Goal: Task Accomplishment & Management: Manage account settings

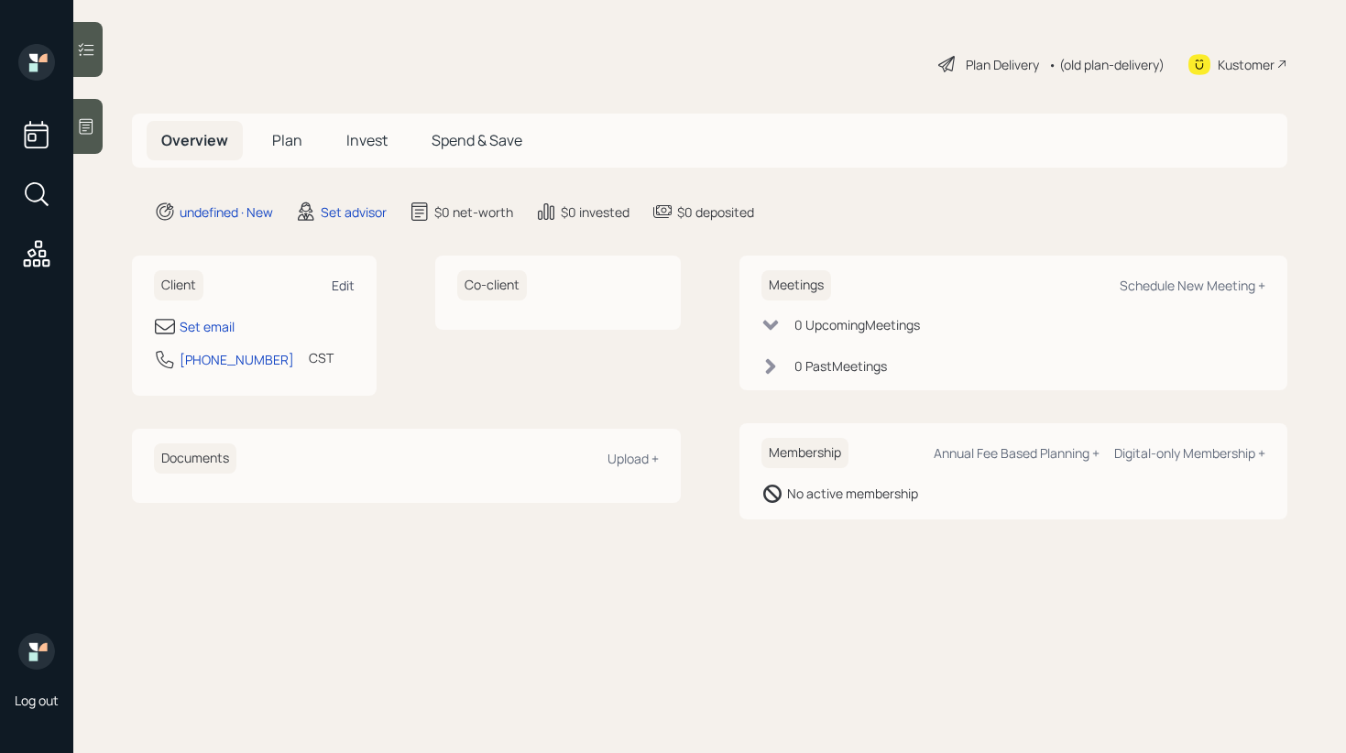
click at [352, 280] on div "Edit" at bounding box center [343, 285] width 23 height 17
select select "America/[GEOGRAPHIC_DATA]"
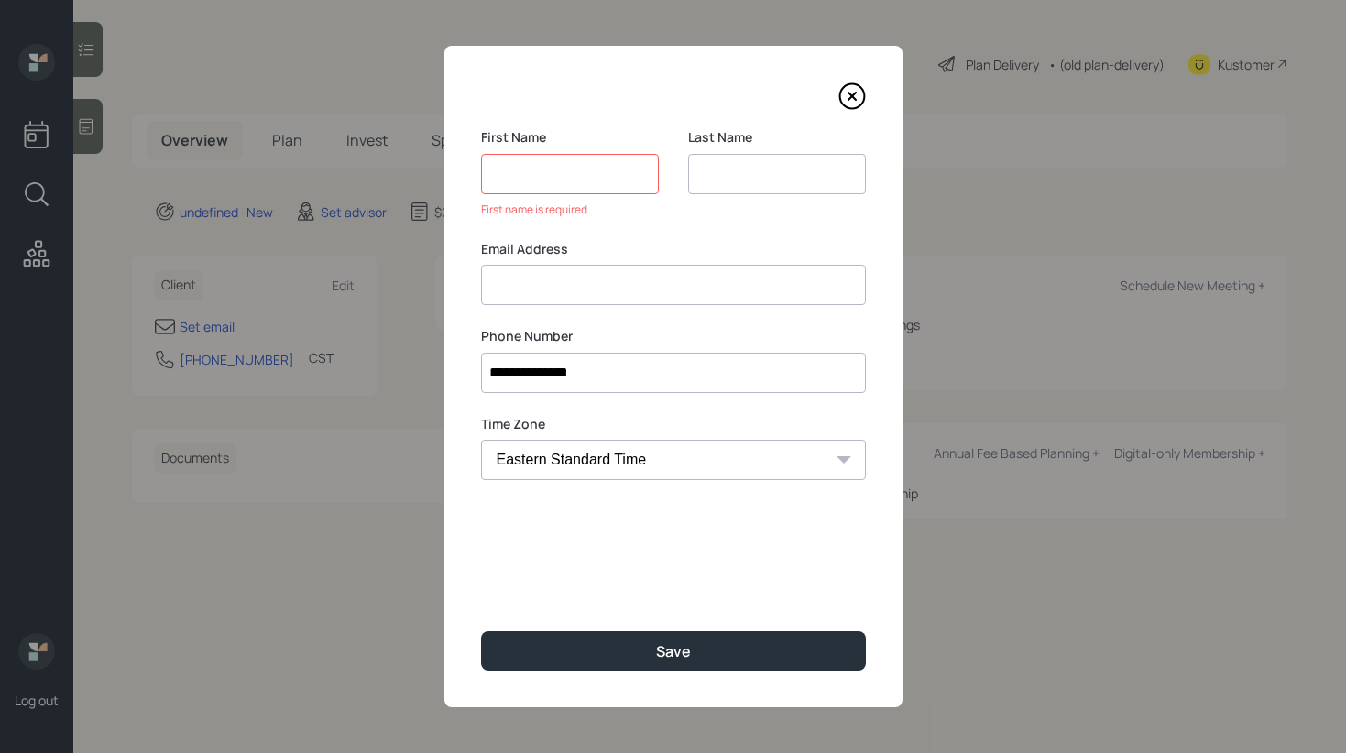
click at [551, 267] on input at bounding box center [673, 285] width 385 height 40
paste input "[PERSON_NAME] [EMAIL_ADDRESS][DOMAIN_NAME]"
drag, startPoint x: 588, startPoint y: 286, endPoint x: 427, endPoint y: 283, distance: 161.2
click at [427, 283] on div "**********" at bounding box center [673, 376] width 1346 height 753
type input "[EMAIL_ADDRESS][DOMAIN_NAME]"
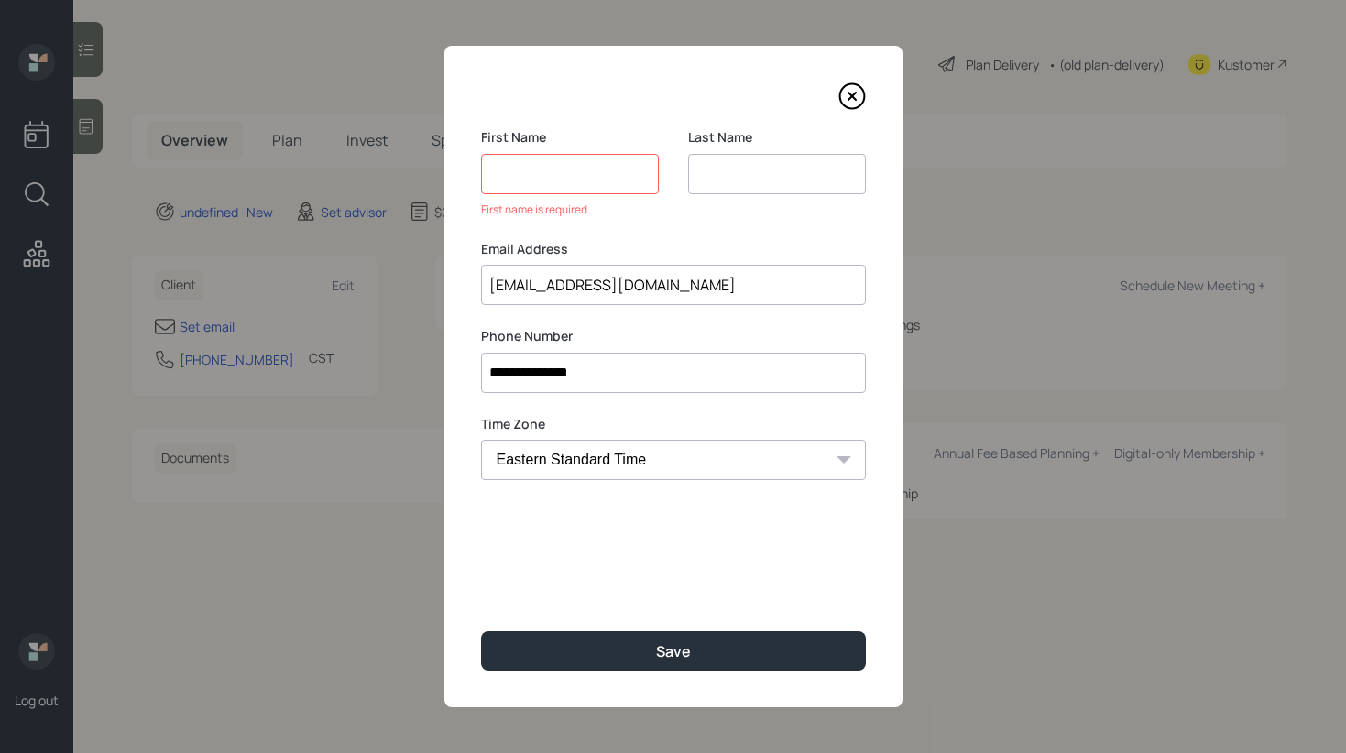
click at [551, 178] on input at bounding box center [570, 174] width 178 height 40
paste input "[PERSON_NAME]"
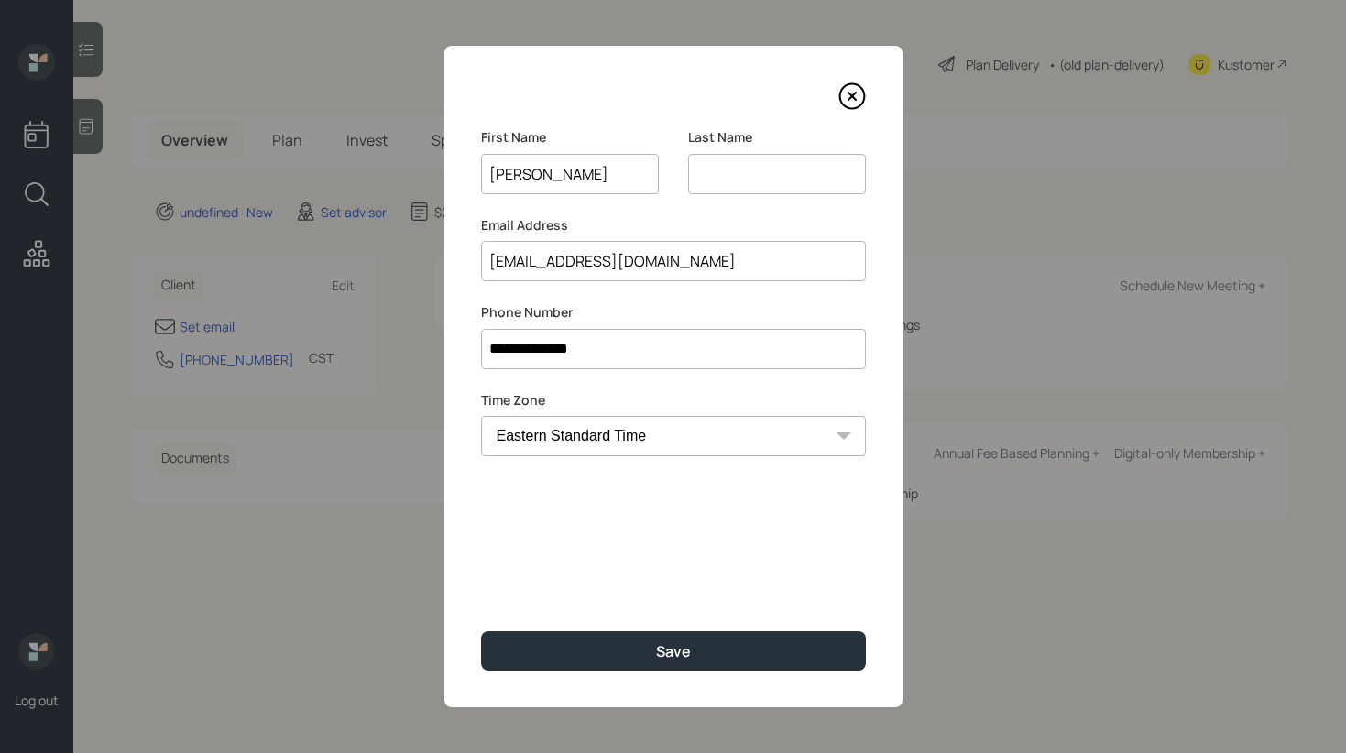
click at [507, 172] on input "[PERSON_NAME]" at bounding box center [570, 174] width 178 height 40
click at [533, 174] on input "[PERSON_NAME]" at bounding box center [570, 174] width 178 height 40
type input "[PERSON_NAME]"
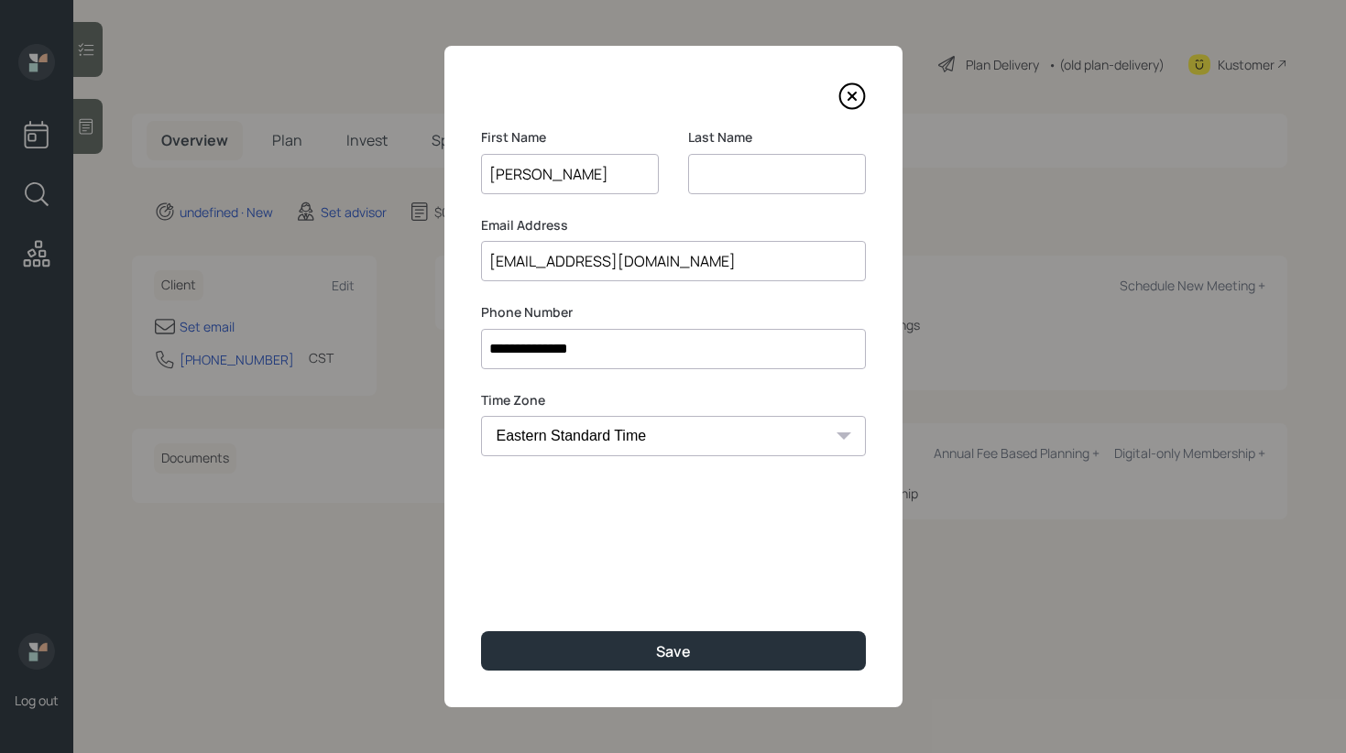
click at [745, 181] on input at bounding box center [777, 174] width 178 height 40
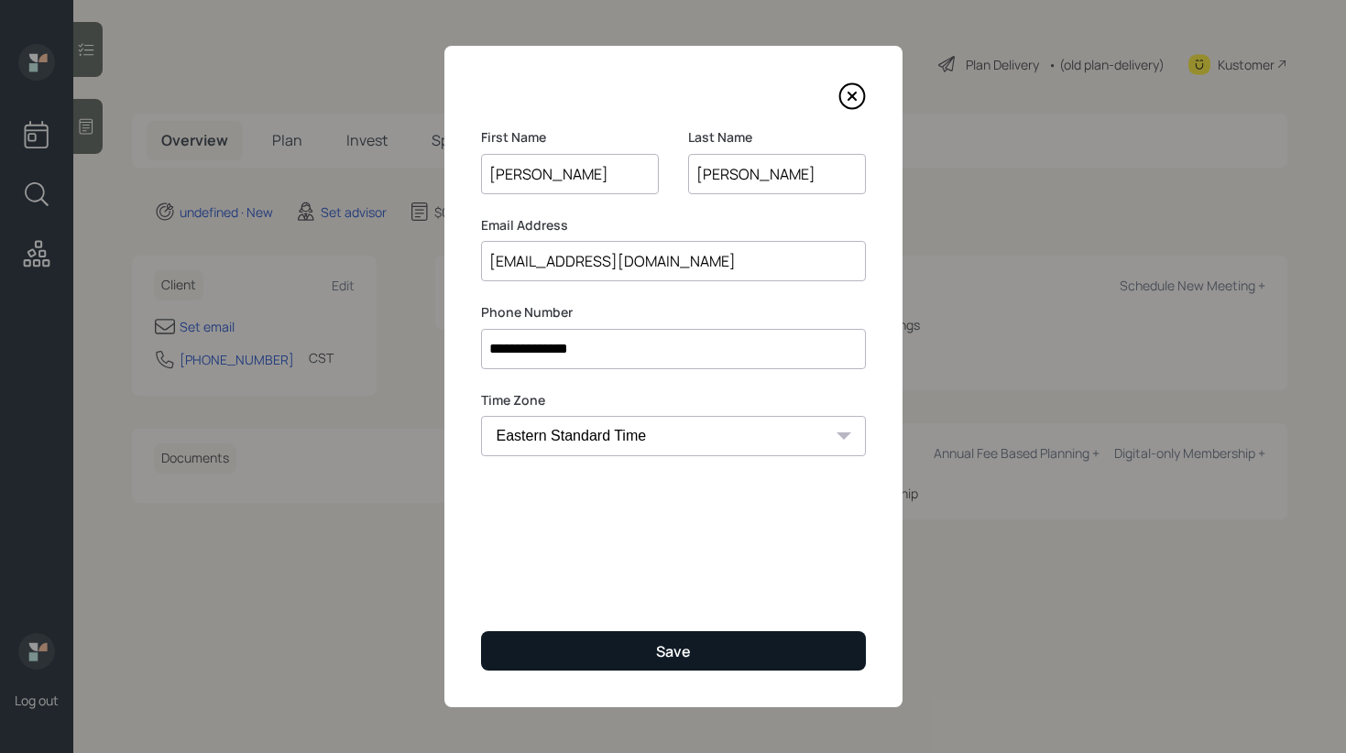
type input "[PERSON_NAME]"
click at [691, 656] on button "Save" at bounding box center [673, 650] width 385 height 39
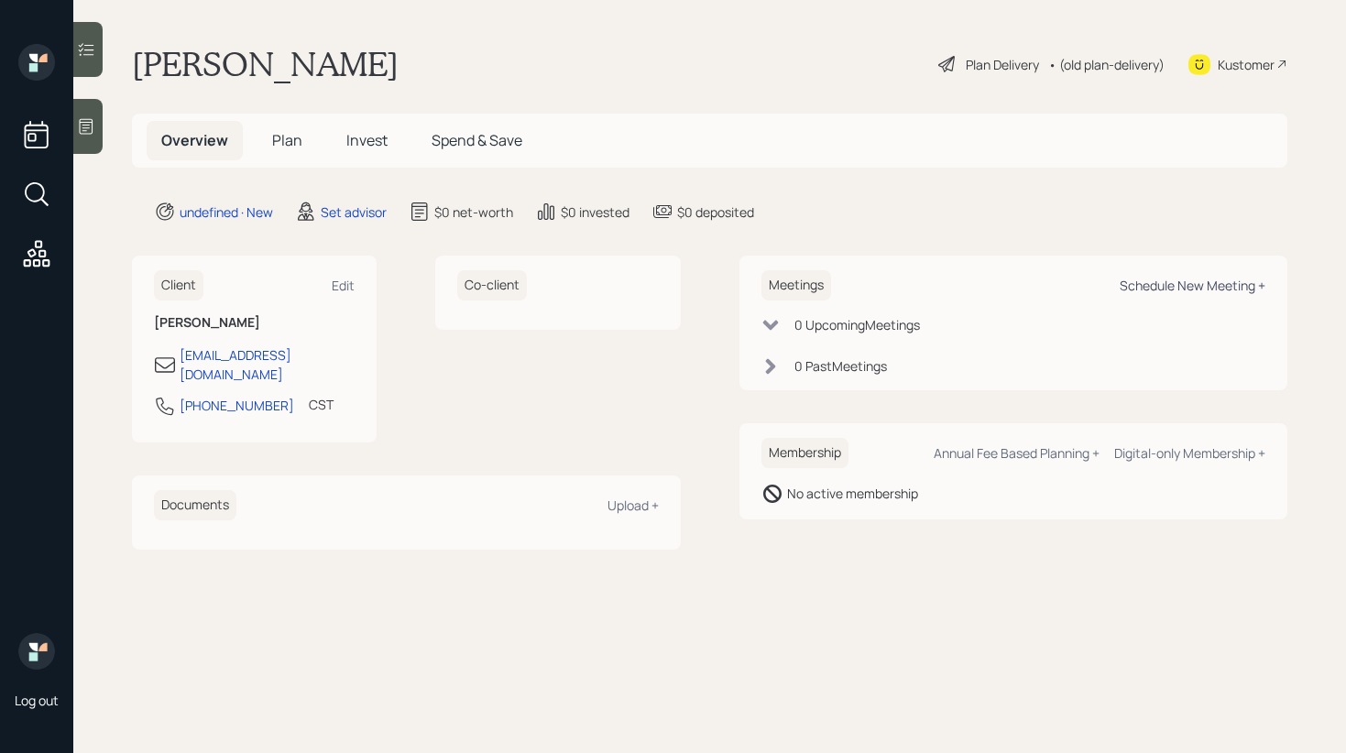
click at [1162, 289] on div "Schedule New Meeting +" at bounding box center [1192, 285] width 146 height 17
select select "round-[PERSON_NAME]"
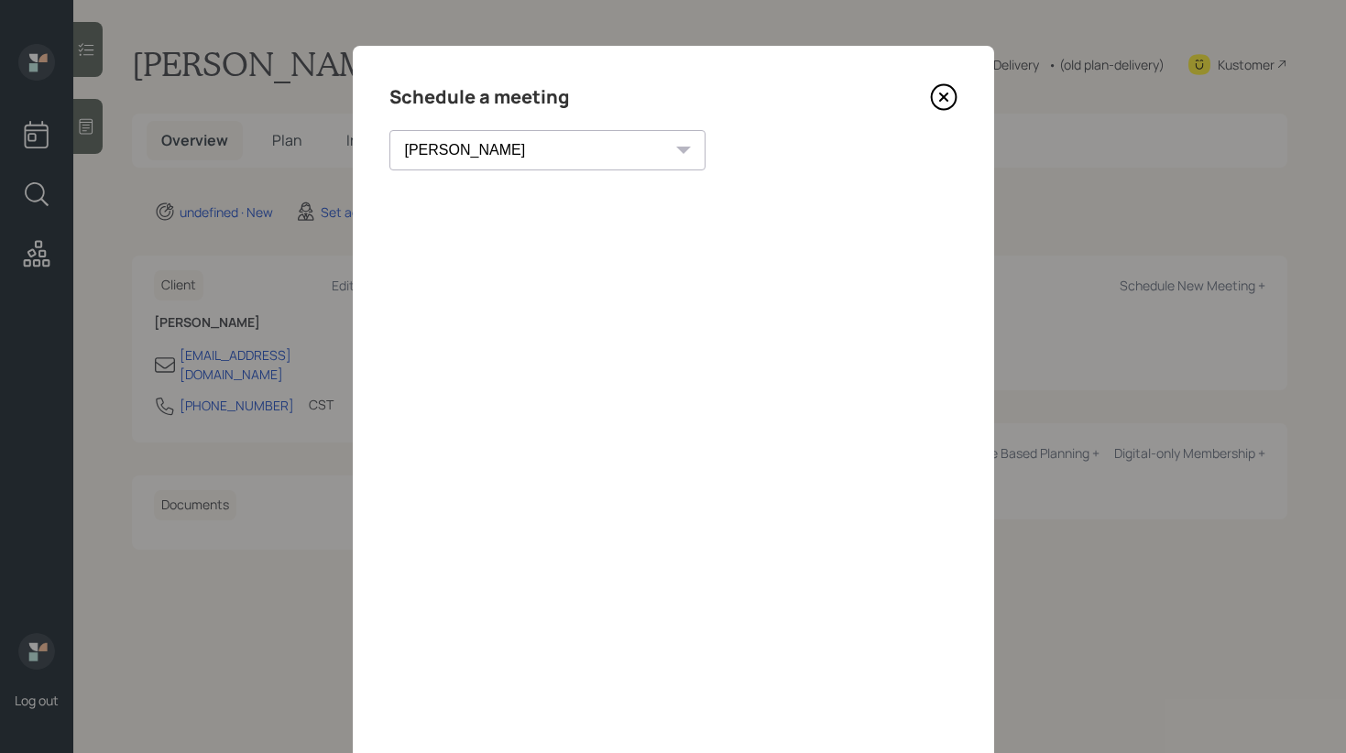
scroll to position [71, 0]
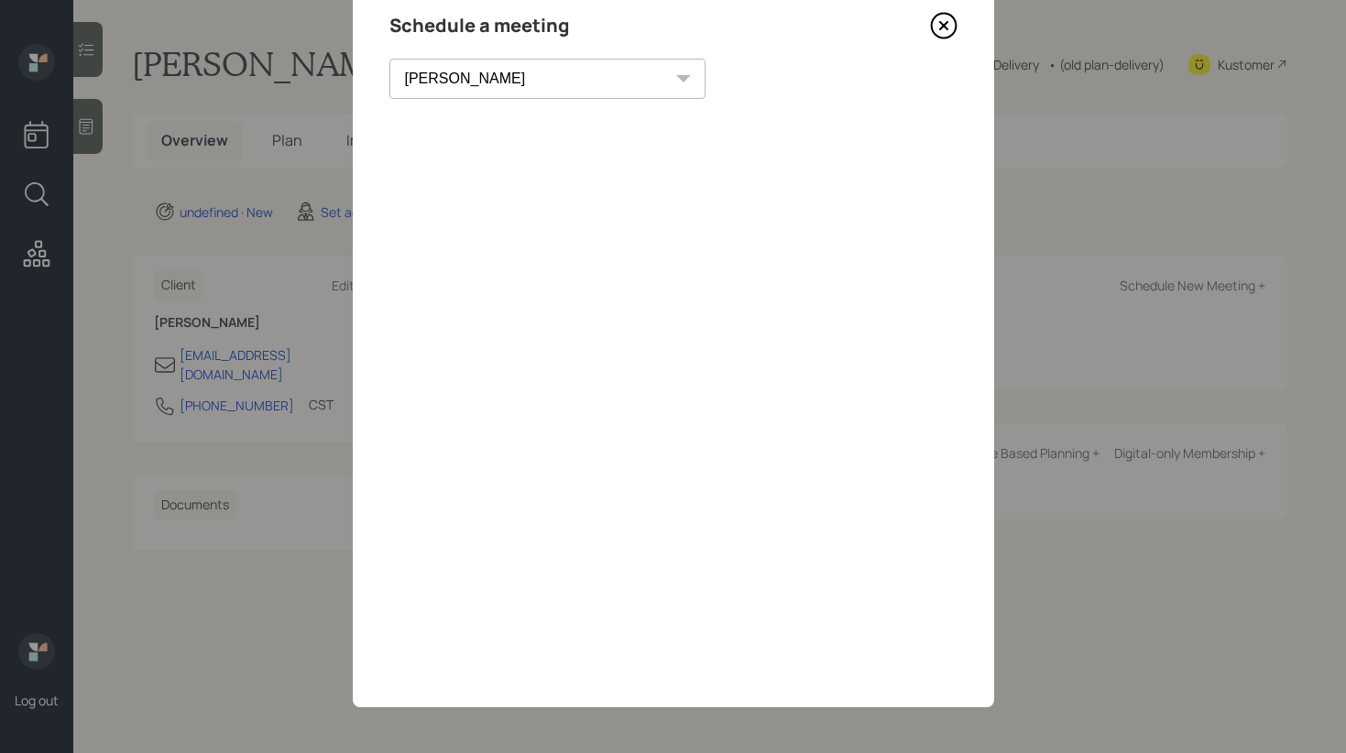
click at [956, 26] on div "Schedule a meeting [PERSON_NAME] [PERSON_NAME] [PERSON_NAME] [PERSON_NAME] [PER…" at bounding box center [673, 340] width 641 height 733
click at [936, 23] on icon at bounding box center [943, 25] width 27 height 27
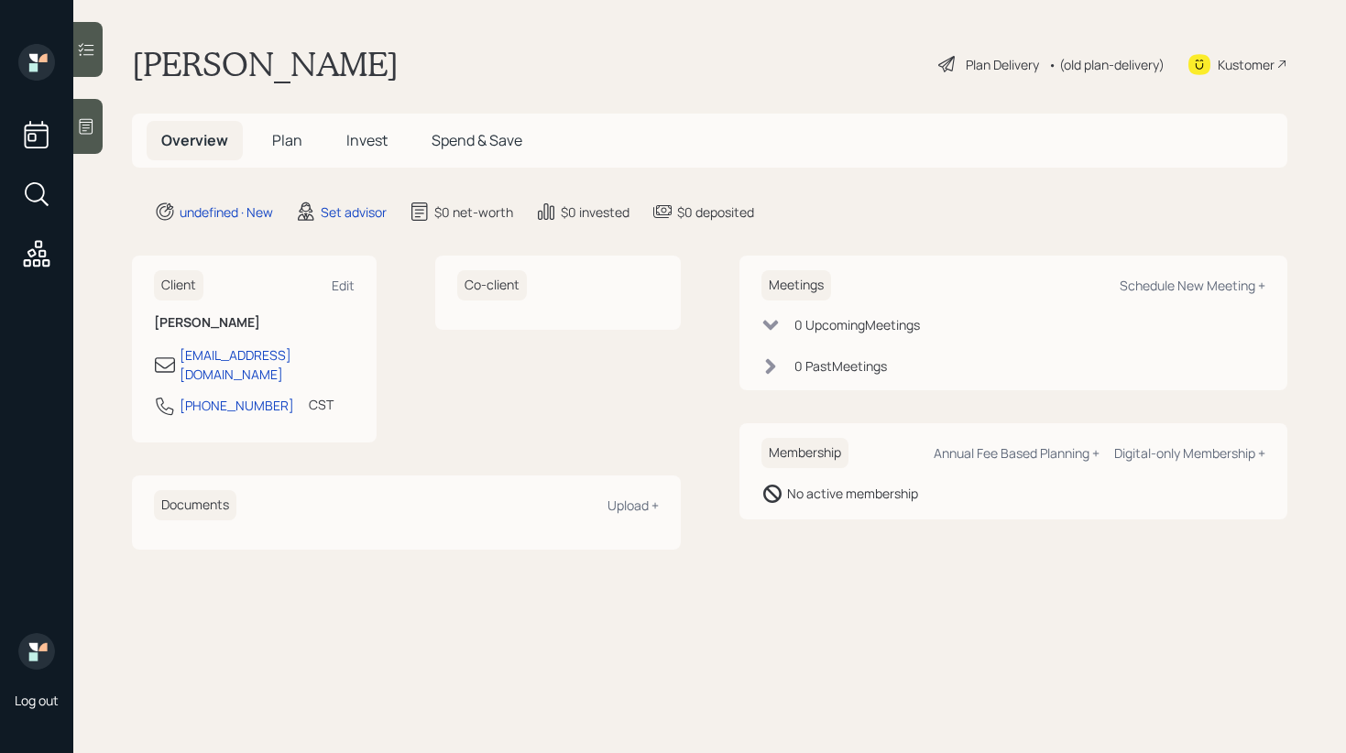
click at [93, 129] on icon at bounding box center [86, 126] width 18 height 18
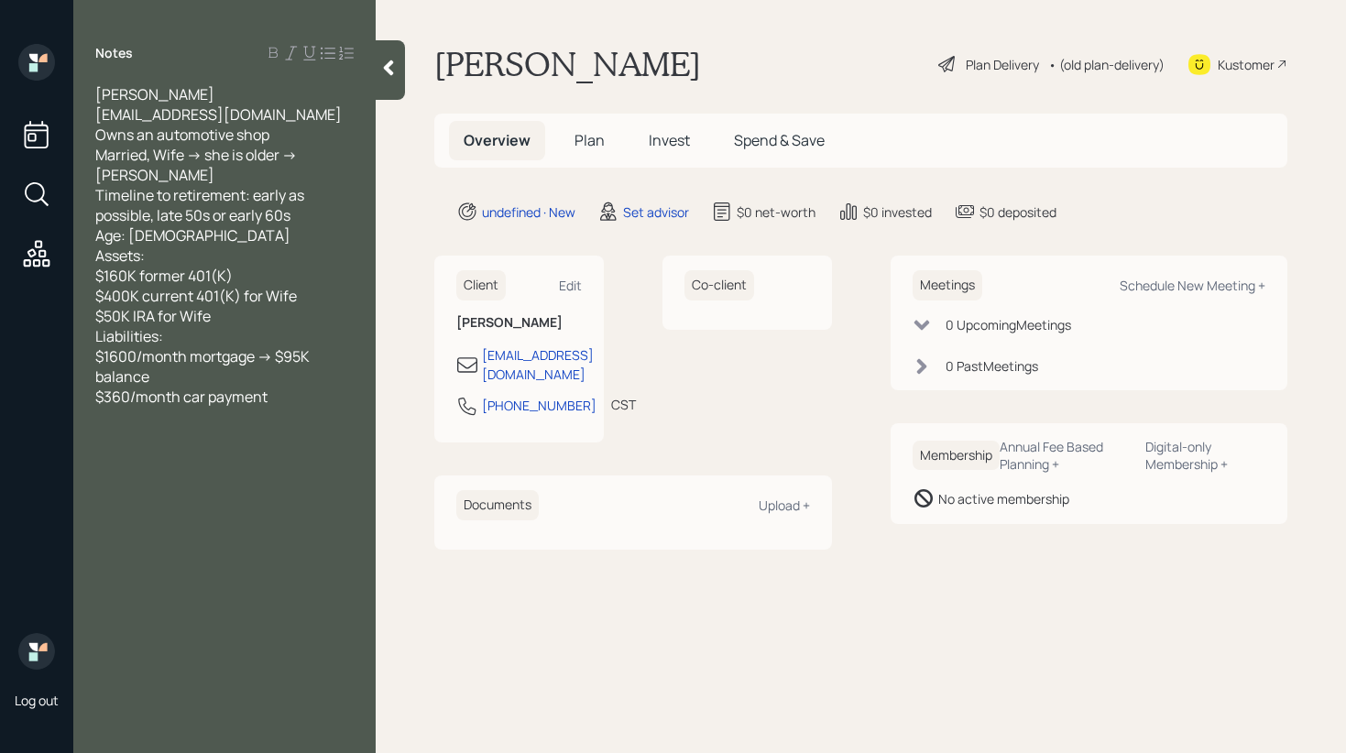
click at [386, 81] on div at bounding box center [390, 70] width 29 height 60
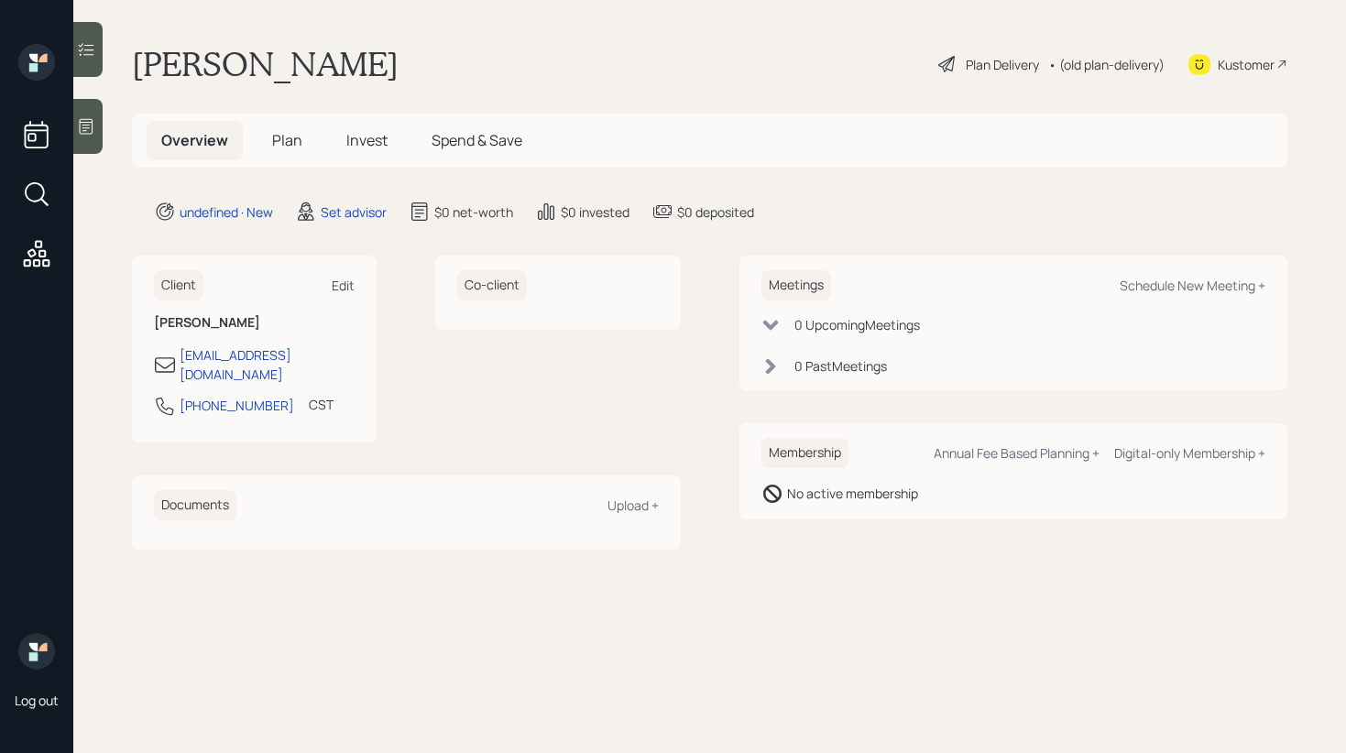
click at [344, 283] on div "Edit" at bounding box center [343, 285] width 23 height 17
select select "America/[GEOGRAPHIC_DATA]"
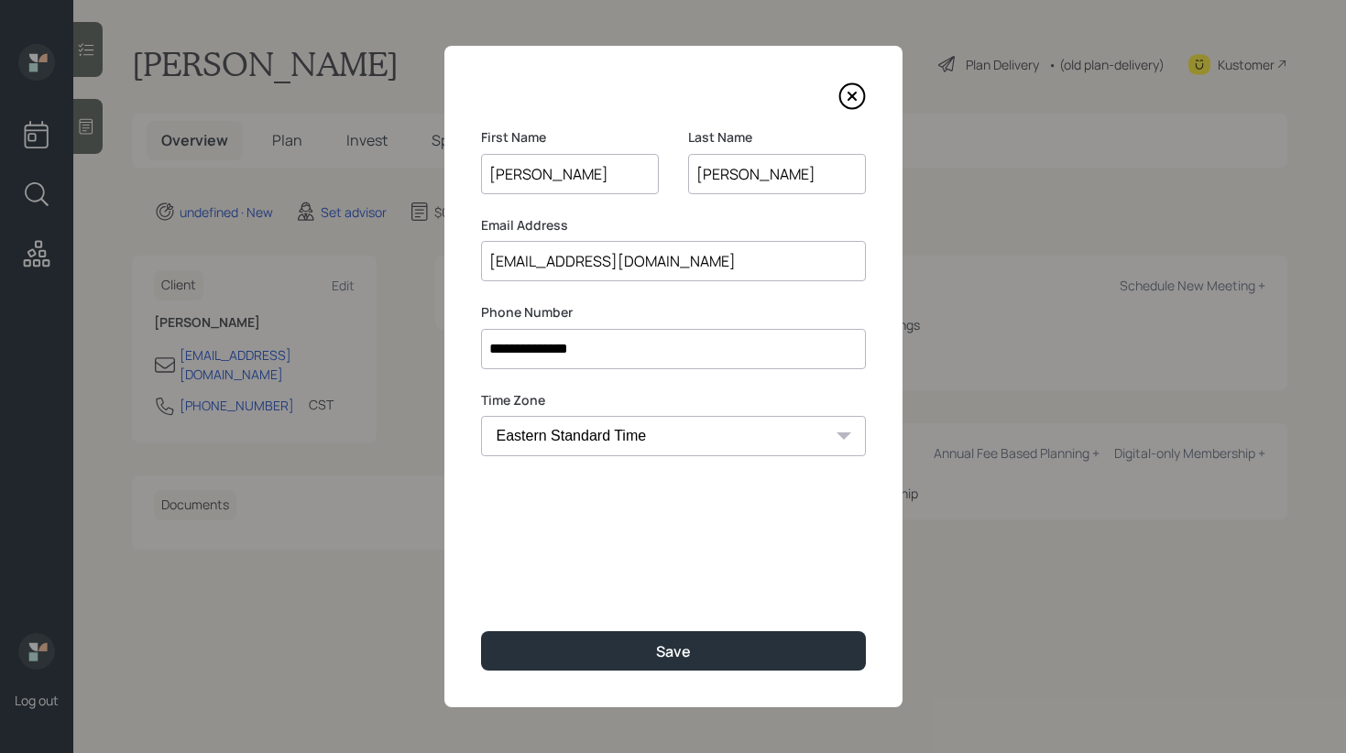
click at [661, 273] on input "[EMAIL_ADDRESS][DOMAIN_NAME]" at bounding box center [673, 261] width 385 height 40
click at [565, 269] on input "[EMAIL_ADDRESS][DOMAIN_NAME]" at bounding box center [673, 261] width 385 height 40
click at [524, 267] on input "[EMAIL_ADDRESS][DOMAIN_NAME]" at bounding box center [673, 261] width 385 height 40
click at [557, 266] on input "[EMAIL_ADDRESS][DOMAIN_NAME]" at bounding box center [673, 261] width 385 height 40
type input "[EMAIL_ADDRESS][DOMAIN_NAME]"
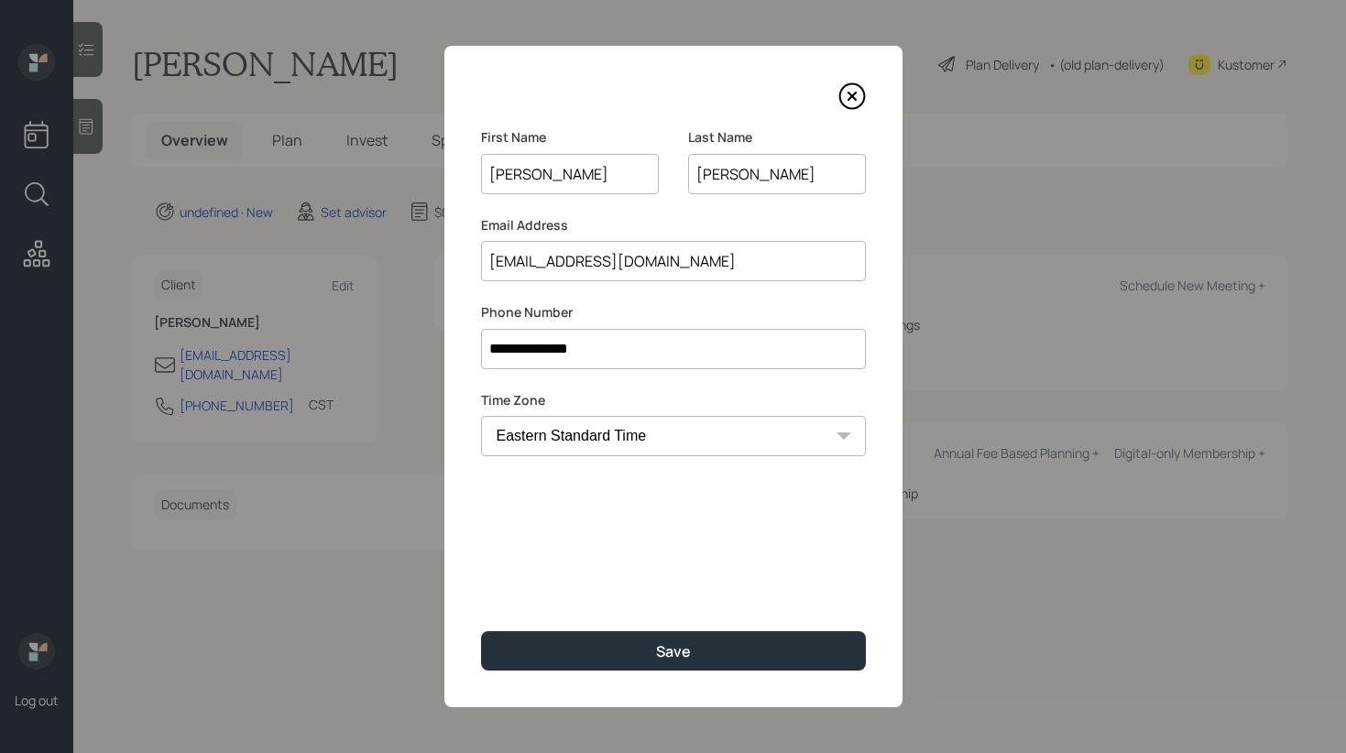
click at [734, 174] on input "[PERSON_NAME]" at bounding box center [777, 174] width 178 height 40
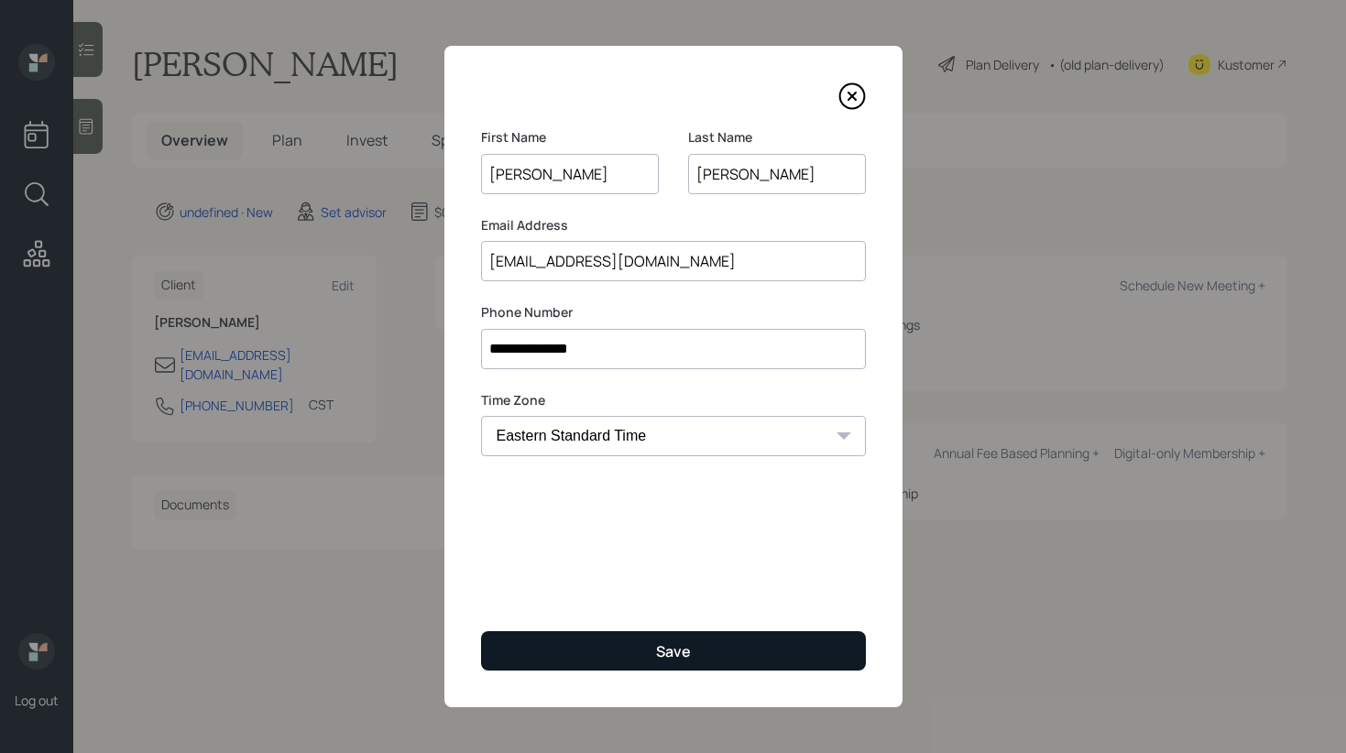
type input "[PERSON_NAME]"
click at [655, 643] on button "Save" at bounding box center [673, 650] width 385 height 39
